Goal: Check status: Check status

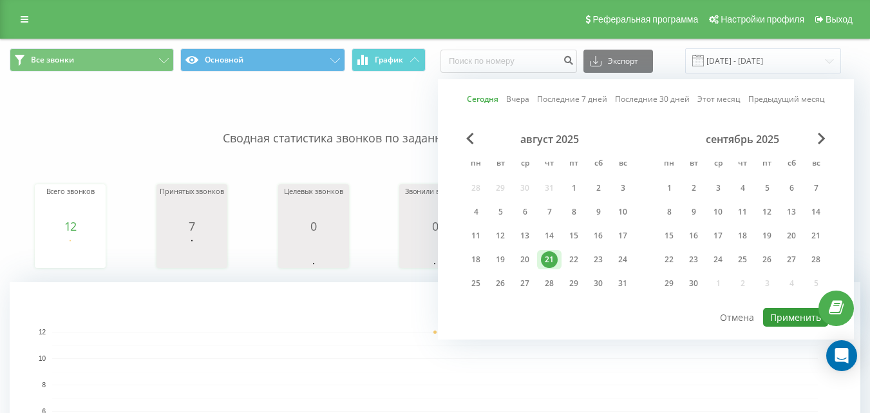
click at [781, 312] on button "Применить" at bounding box center [795, 317] width 65 height 19
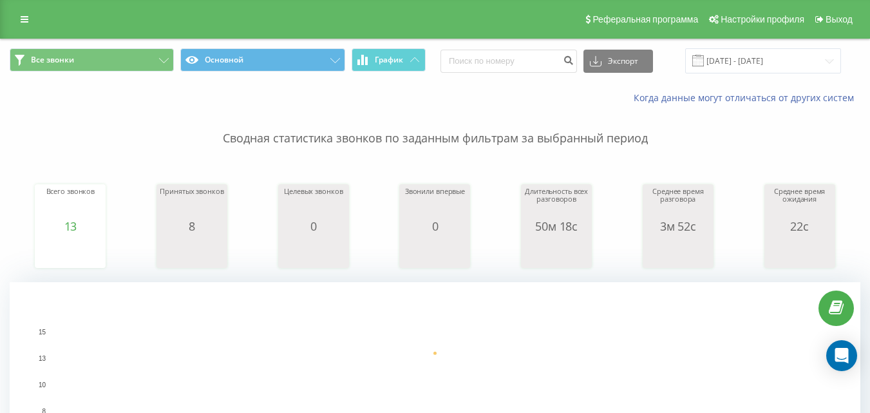
click at [704, 61] on span at bounding box center [698, 61] width 12 height 12
click at [726, 61] on input "[DATE] - [DATE]" at bounding box center [763, 60] width 156 height 25
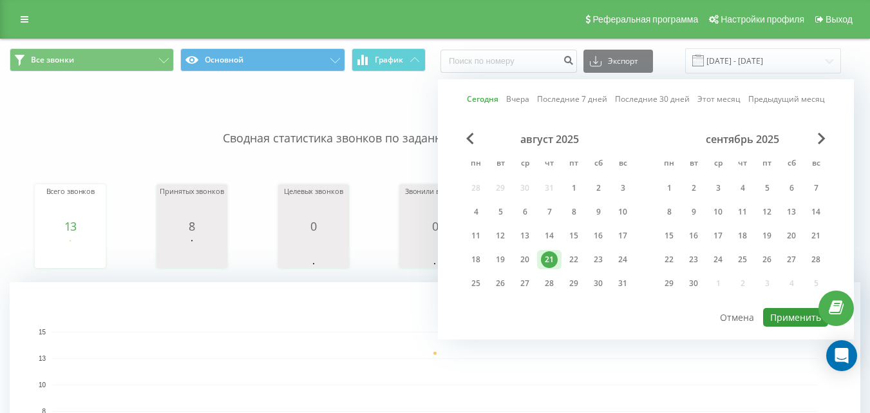
click at [784, 314] on button "Применить" at bounding box center [795, 317] width 65 height 19
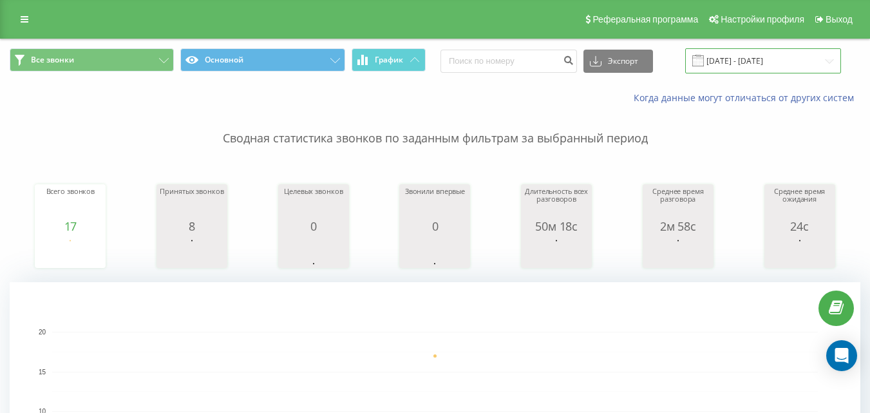
click at [746, 65] on input "[DATE] - [DATE]" at bounding box center [763, 60] width 156 height 25
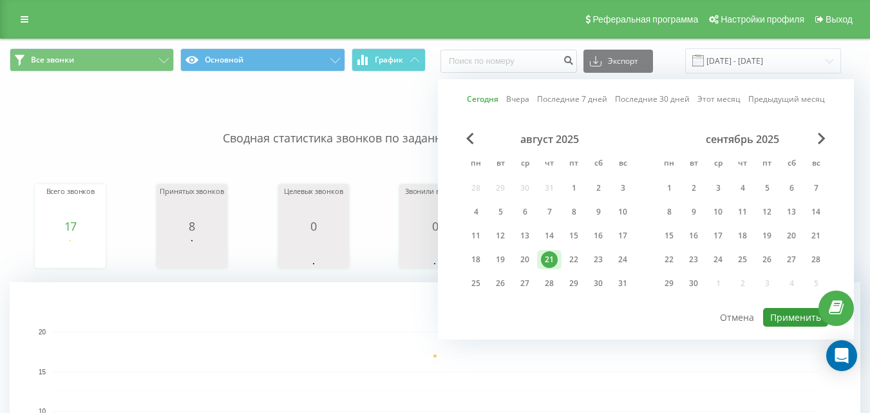
click at [777, 321] on button "Применить" at bounding box center [795, 317] width 65 height 19
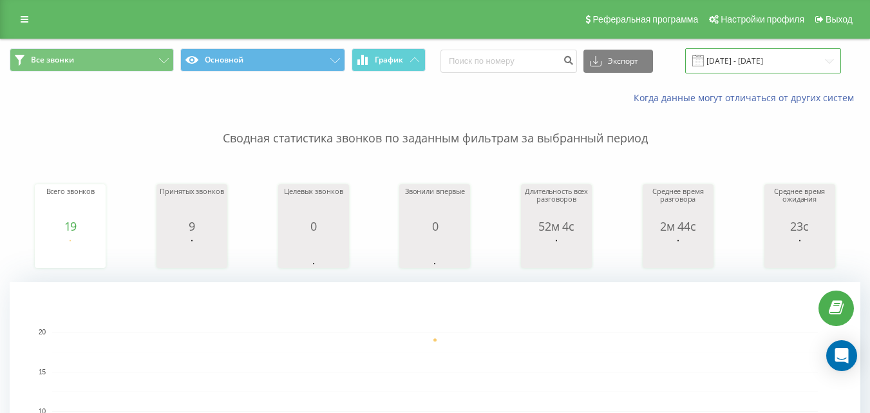
click at [741, 53] on input "[DATE] - [DATE]" at bounding box center [763, 60] width 156 height 25
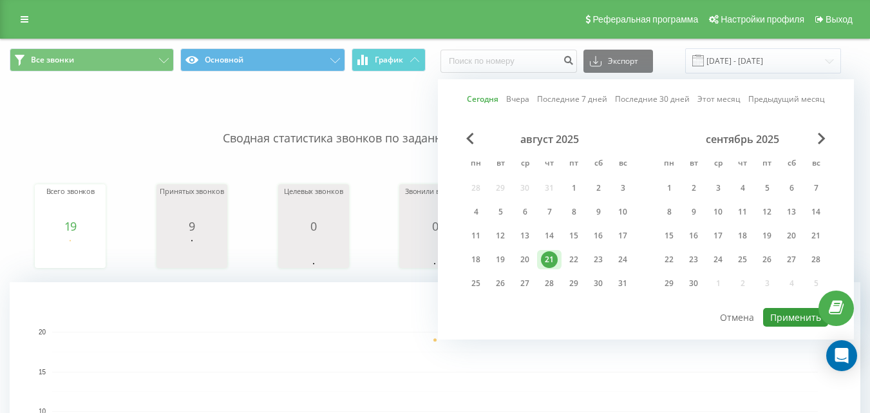
click at [805, 315] on button "Применить" at bounding box center [795, 317] width 65 height 19
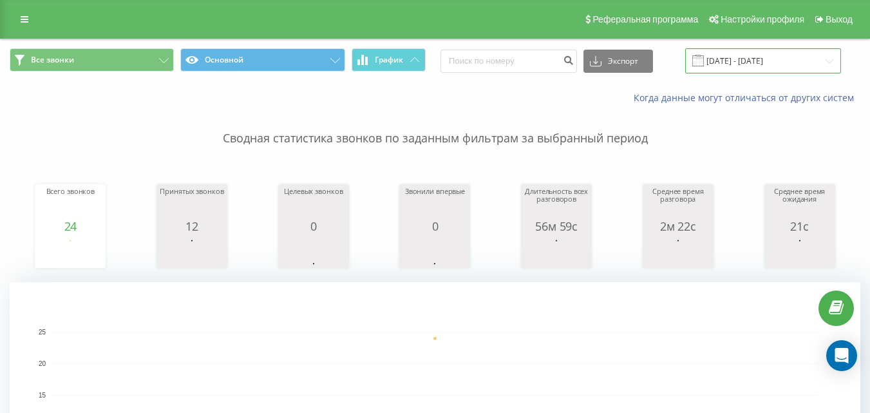
click at [739, 57] on input "[DATE] - [DATE]" at bounding box center [763, 60] width 156 height 25
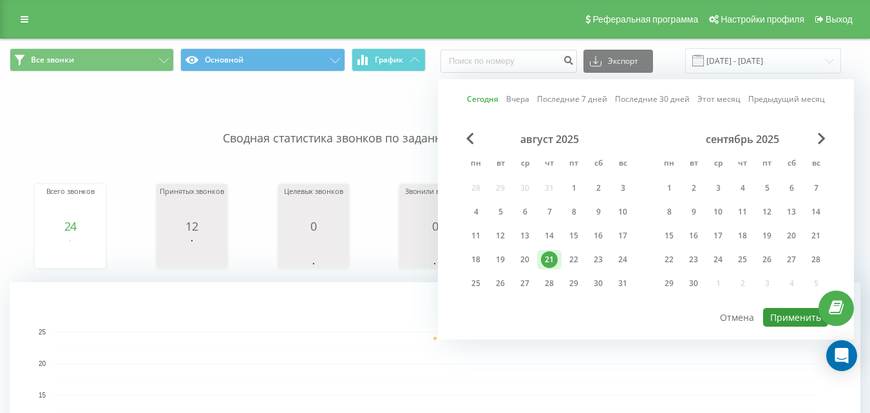
click at [798, 315] on button "Применить" at bounding box center [795, 317] width 65 height 19
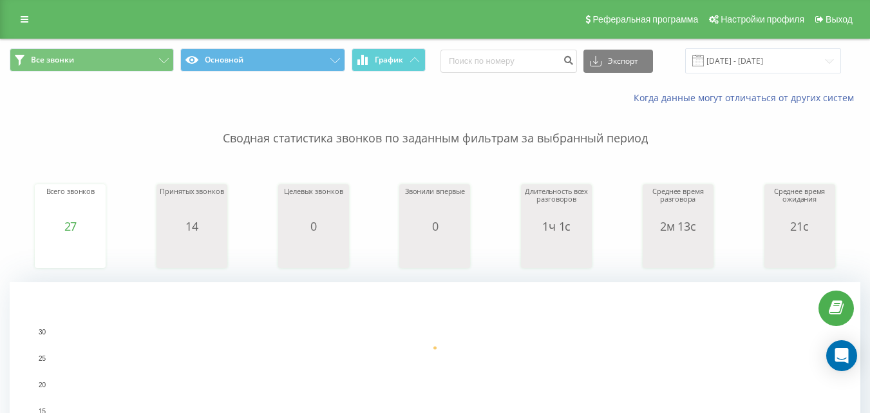
click at [704, 64] on span at bounding box center [698, 61] width 12 height 12
click at [754, 63] on input "[DATE] - [DATE]" at bounding box center [763, 60] width 156 height 25
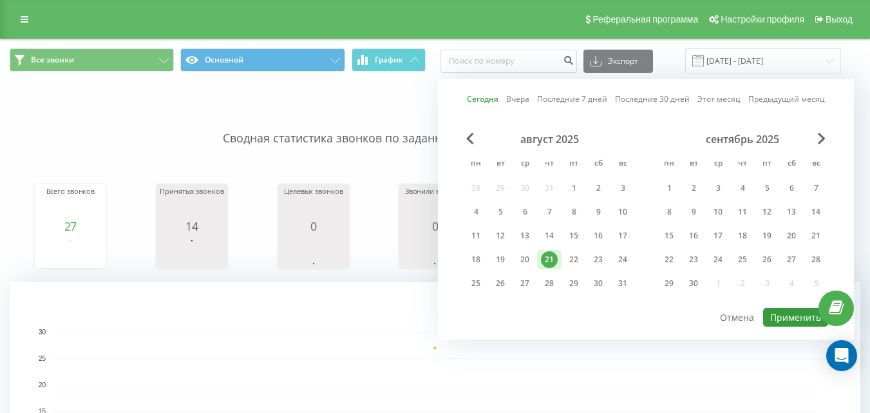
click at [797, 310] on button "Применить" at bounding box center [795, 317] width 65 height 19
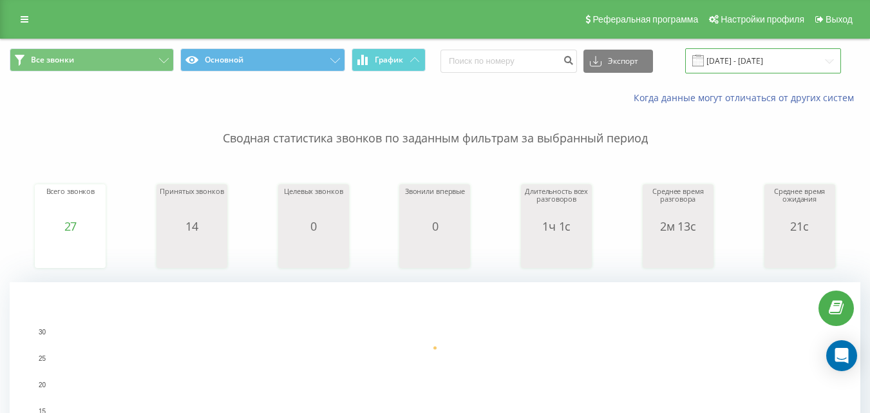
click at [751, 61] on input "[DATE] - [DATE]" at bounding box center [763, 60] width 156 height 25
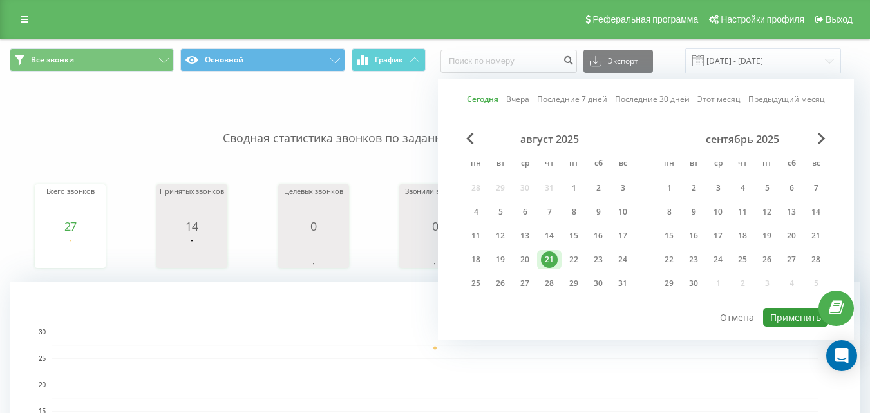
click at [808, 314] on button "Применить" at bounding box center [795, 317] width 65 height 19
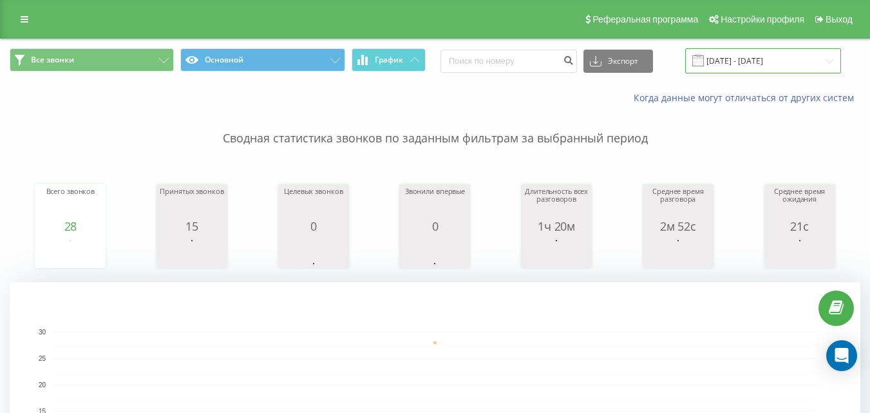
click at [754, 62] on input "[DATE] - [DATE]" at bounding box center [763, 60] width 156 height 25
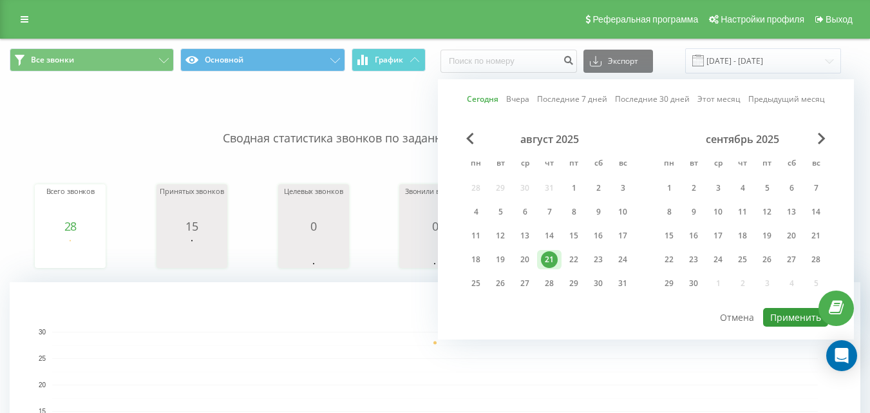
click at [793, 316] on button "Применить" at bounding box center [795, 317] width 65 height 19
